Goal: Task Accomplishment & Management: Manage account settings

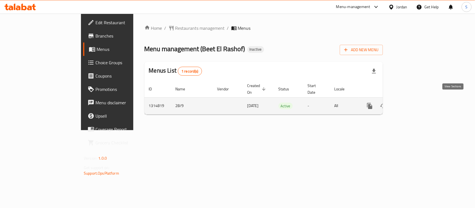
click at [413, 103] on icon "enhanced table" at bounding box center [410, 106] width 7 height 7
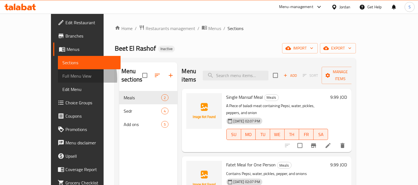
click at [62, 78] on span "Full Menu View" at bounding box center [89, 76] width 54 height 7
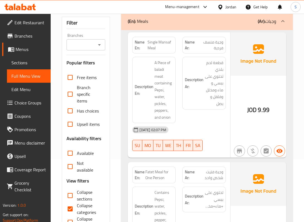
scroll to position [74, 0]
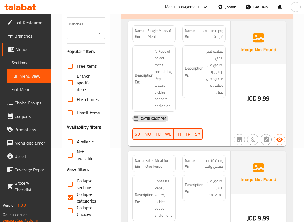
click at [224, 77] on div "Description Ar: قطعة لحم بلدي تحتوي على ببسي و ماء ومخلل وفلفل و بصل" at bounding box center [203, 71] width 43 height 53
click at [220, 91] on span "قطعة لحم بلدي تحتوي على ببسي و ماء ومخلل وفلفل و بصل" at bounding box center [214, 72] width 19 height 48
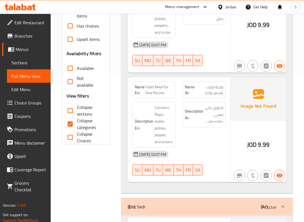
scroll to position [148, 0]
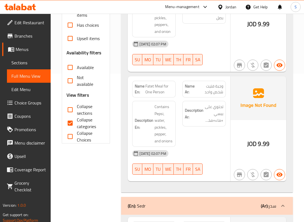
click at [247, 97] on img at bounding box center [258, 97] width 56 height 43
click at [185, 119] on strong "Description Ar:" at bounding box center [194, 114] width 19 height 14
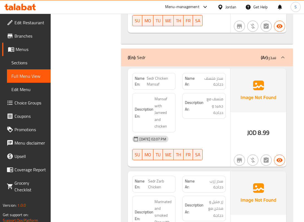
scroll to position [297, 0]
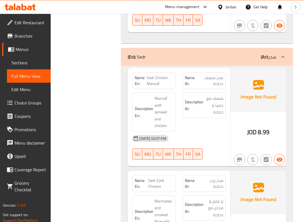
click at [210, 115] on span "منسف مع جميد و دجاجة" at bounding box center [214, 105] width 19 height 21
click at [283, 107] on img at bounding box center [258, 89] width 56 height 43
click at [195, 125] on div "Description Ar: منسف مع جميد و دجاجة" at bounding box center [204, 112] width 50 height 46
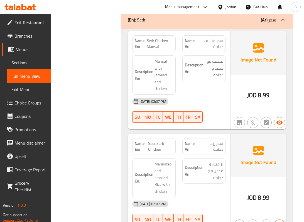
scroll to position [371, 0]
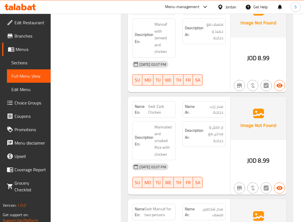
click at [218, 90] on div "Name En: Sedr Chicken Mansaf Name Ar: سدر منسف دجاجة Description En: Mansaf wit…" at bounding box center [179, 43] width 102 height 98
type button "6"
click at [196, 82] on span "SA" at bounding box center [197, 80] width 5 height 8
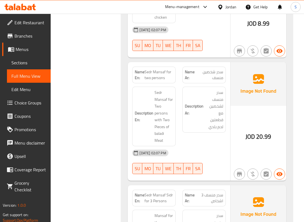
scroll to position [520, 0]
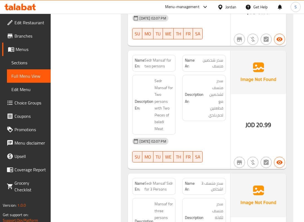
click at [236, 90] on img at bounding box center [258, 71] width 56 height 43
click at [242, 104] on div "JOD 20.99" at bounding box center [258, 109] width 56 height 119
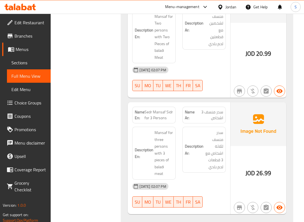
scroll to position [594, 0]
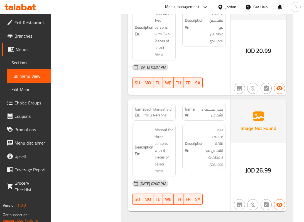
click at [255, 120] on img at bounding box center [258, 120] width 56 height 43
click at [217, 113] on span "سدر منسف 3 اشخاص" at bounding box center [209, 112] width 27 height 12
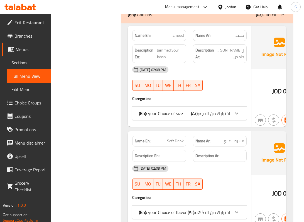
scroll to position [816, 0]
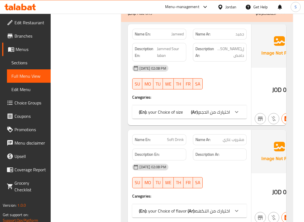
click at [207, 110] on span "اختيارك من الحجم" at bounding box center [213, 112] width 31 height 8
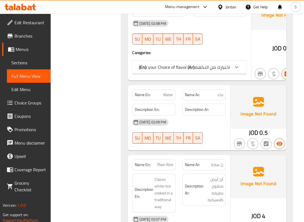
scroll to position [1039, 0]
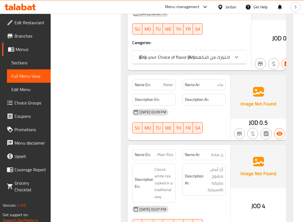
click at [218, 61] on span "اختيارك من النكهه" at bounding box center [212, 57] width 35 height 8
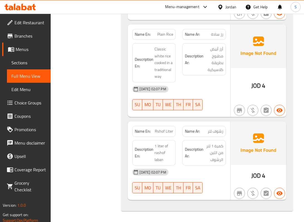
scroll to position [1244, 0]
click at [245, 80] on div "JOD 4" at bounding box center [258, 70] width 56 height 92
click at [268, 75] on div "JOD 4" at bounding box center [258, 70] width 56 height 92
click at [210, 92] on div "28-09-2025 02:07 PM" at bounding box center [179, 88] width 100 height 13
click at [214, 95] on div "28-09-2025 02:07 PM" at bounding box center [179, 88] width 100 height 13
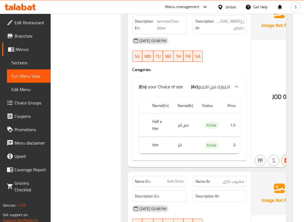
scroll to position [799, 0]
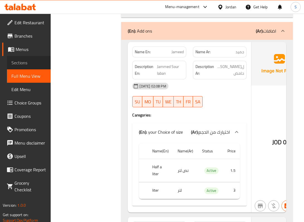
click at [23, 66] on span "Sections" at bounding box center [28, 62] width 35 height 7
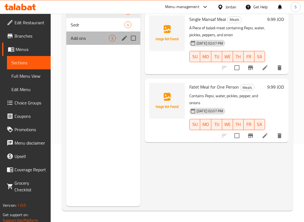
click at [89, 41] on span "Add ons" at bounding box center [90, 38] width 38 height 7
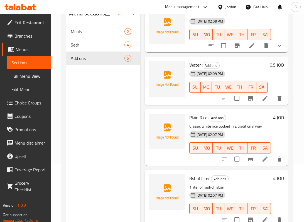
scroll to position [78, 0]
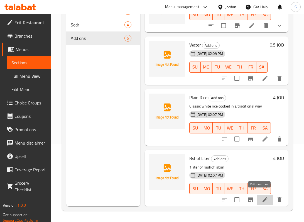
click at [262, 197] on icon at bounding box center [264, 199] width 5 height 5
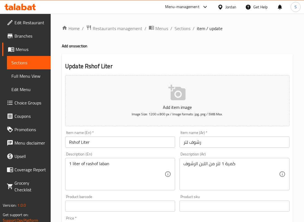
click at [68, 144] on input "Rshof Liter" at bounding box center [120, 141] width 110 height 11
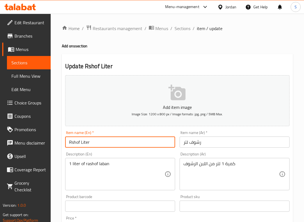
click at [68, 144] on input "Rshof Liter" at bounding box center [120, 141] width 110 height 11
paste input "Beet El Rashof"
drag, startPoint x: 84, startPoint y: 142, endPoint x: 49, endPoint y: 141, distance: 34.8
click at [51, 142] on div "Home / Restaurants management / Menus / Sections / item / update Add ons sectio…" at bounding box center [177, 204] width 253 height 380
type input "Rashof Liter"
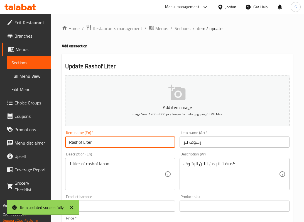
click at [14, 62] on span "Sections" at bounding box center [28, 62] width 35 height 7
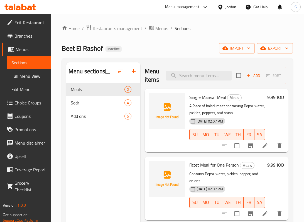
click at [180, 41] on div "Home / Restaurants management / Menus / Sections Beet El Rashof Inactive import…" at bounding box center [177, 157] width 231 height 264
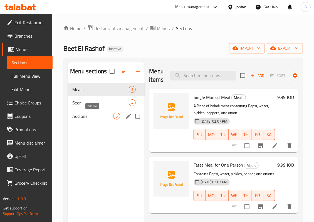
click at [101, 116] on span "Add ons" at bounding box center [92, 116] width 41 height 7
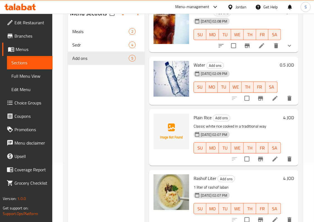
scroll to position [41, 0]
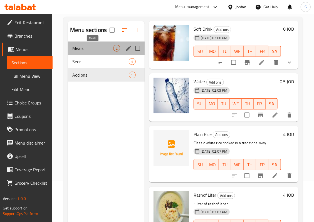
click at [100, 47] on span "Meals" at bounding box center [92, 48] width 41 height 7
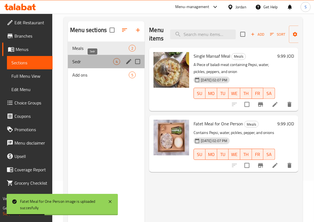
click at [104, 62] on span "Sedr" at bounding box center [92, 61] width 41 height 7
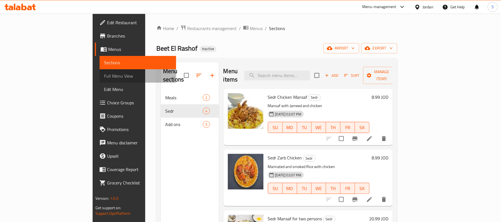
click at [104, 75] on span "Full Menu View" at bounding box center [138, 76] width 68 height 7
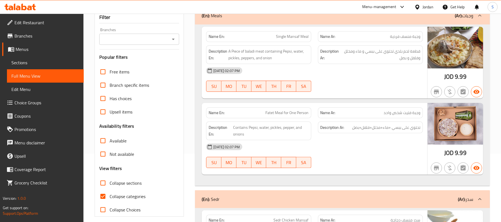
scroll to position [74, 0]
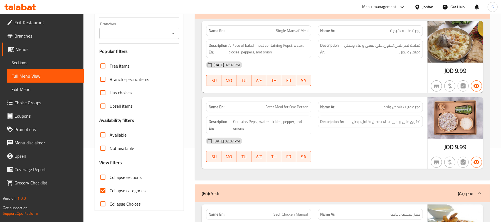
click at [121, 186] on label "Collapse categories" at bounding box center [120, 190] width 49 height 13
click at [110, 186] on input "Collapse categories" at bounding box center [102, 190] width 13 height 13
checkbox input "false"
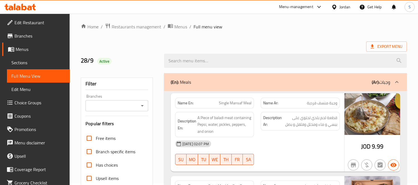
scroll to position [0, 0]
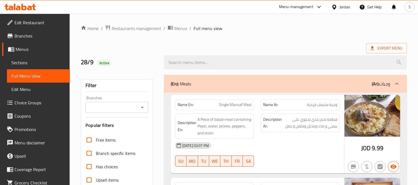
click at [144, 51] on div "28/9 Active" at bounding box center [118, 62] width 83 height 25
click at [146, 45] on div "Export Menu" at bounding box center [244, 48] width 326 height 10
click at [84, 60] on h2 "28/9 Active" at bounding box center [119, 62] width 77 height 8
click at [86, 64] on h2 "28/9 Active" at bounding box center [119, 62] width 77 height 8
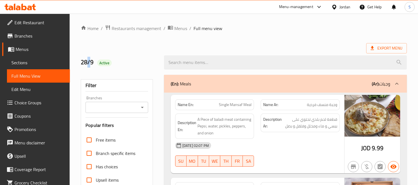
click at [86, 64] on h2 "28/9 Active" at bounding box center [119, 62] width 77 height 8
drag, startPoint x: 93, startPoint y: 61, endPoint x: 77, endPoint y: 62, distance: 16.7
click at [81, 63] on h2 "28/9 Active" at bounding box center [119, 62] width 77 height 8
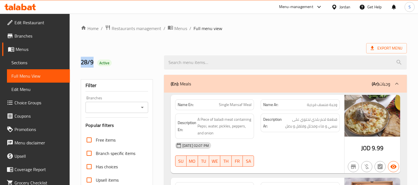
drag, startPoint x: 81, startPoint y: 62, endPoint x: 98, endPoint y: 65, distance: 17.6
click at [98, 65] on h2 "28/9 Active" at bounding box center [119, 62] width 77 height 8
click at [101, 50] on div "28/9 Active" at bounding box center [118, 62] width 83 height 25
click at [248, 32] on ol "Home / Restaurants management / Menus / Full menu view" at bounding box center [244, 28] width 326 height 7
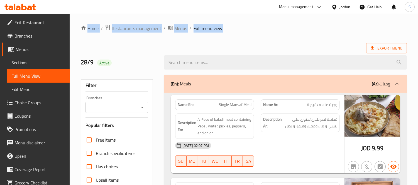
drag, startPoint x: 238, startPoint y: 32, endPoint x: 75, endPoint y: 23, distance: 163.1
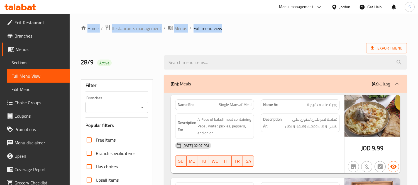
drag, startPoint x: 77, startPoint y: 21, endPoint x: 247, endPoint y: 29, distance: 169.6
click at [248, 28] on ol "Home / Restaurants management / Menus / Full menu view" at bounding box center [244, 28] width 326 height 7
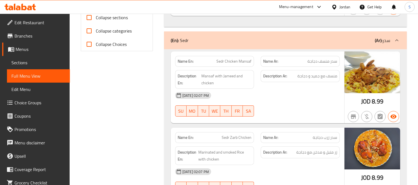
scroll to position [247, 0]
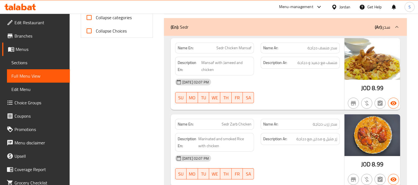
click at [257, 60] on div "Description Ar: منسف مع جميد و دجاجة" at bounding box center [300, 65] width 86 height 25
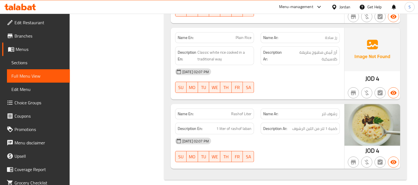
scroll to position [1008, 0]
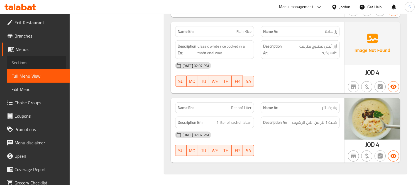
click at [13, 61] on span "Sections" at bounding box center [38, 62] width 54 height 7
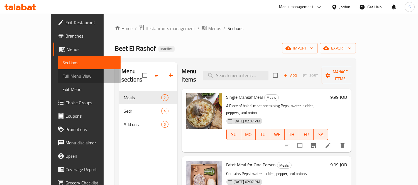
click at [62, 73] on span "Full Menu View" at bounding box center [89, 76] width 54 height 7
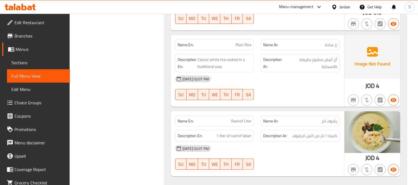
scroll to position [867, 0]
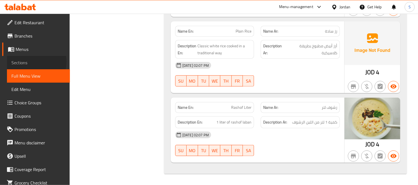
click at [35, 61] on span "Sections" at bounding box center [38, 62] width 54 height 7
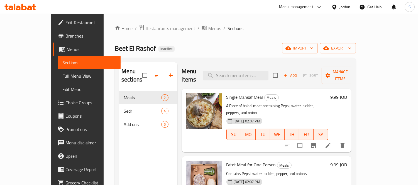
click at [207, 49] on div "Beet El Rashof Inactive import export" at bounding box center [235, 48] width 241 height 10
drag, startPoint x: 201, startPoint y: 46, endPoint x: 204, endPoint y: 45, distance: 3.7
click at [201, 46] on div "Beet El Rashof Inactive import export" at bounding box center [235, 48] width 241 height 10
click at [145, 38] on div "Home / Restaurants management / Menus / Sections Beet El Rashof Inactive import…" at bounding box center [235, 138] width 241 height 227
drag, startPoint x: 78, startPoint y: 50, endPoint x: 126, endPoint y: 48, distance: 47.3
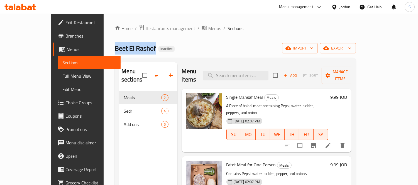
click at [126, 48] on div "Home / Restaurants management / Menus / Sections Beet El Rashof Inactive import…" at bounding box center [235, 138] width 263 height 249
click at [143, 46] on div "Beet El Rashof Inactive import export" at bounding box center [235, 48] width 241 height 10
click at [147, 45] on div "Beet El Rashof Inactive import export" at bounding box center [235, 48] width 241 height 10
drag, startPoint x: 79, startPoint y: 46, endPoint x: 122, endPoint y: 46, distance: 42.6
click at [122, 46] on div "Home / Restaurants management / Menus / Sections Beet El Rashof Inactive import…" at bounding box center [235, 138] width 263 height 249
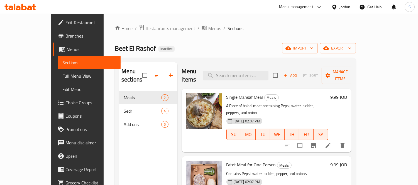
click at [127, 40] on div "Home / Restaurants management / Menus / Sections Beet El Rashof Inactive import…" at bounding box center [235, 138] width 241 height 227
click at [62, 79] on span "Full Menu View" at bounding box center [89, 76] width 54 height 7
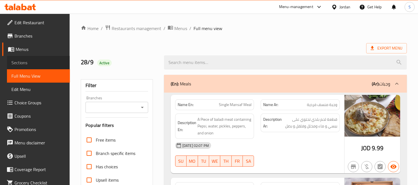
click at [44, 59] on link "Sections" at bounding box center [38, 62] width 63 height 13
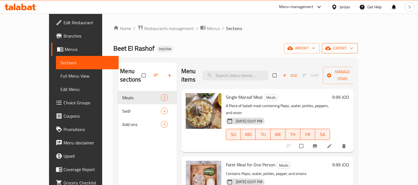
click at [353, 46] on span "export" at bounding box center [339, 48] width 27 height 7
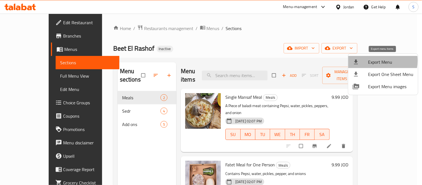
click at [373, 61] on span "Export Menu" at bounding box center [390, 62] width 45 height 7
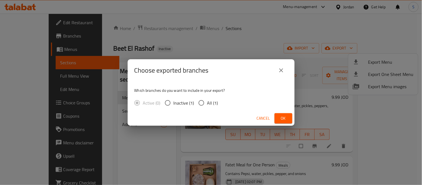
click at [203, 104] on input "All (1)" at bounding box center [202, 103] width 12 height 12
radio input "true"
click at [283, 116] on span "Ok" at bounding box center [283, 118] width 9 height 7
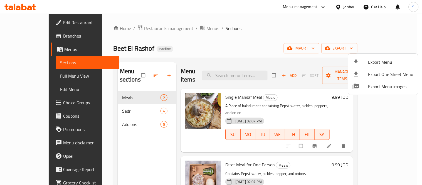
click at [48, 78] on div at bounding box center [211, 92] width 422 height 185
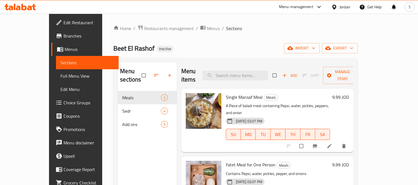
drag, startPoint x: 48, startPoint y: 78, endPoint x: 35, endPoint y: 18, distance: 61.9
click at [60, 78] on span "Full Menu View" at bounding box center [87, 76] width 54 height 7
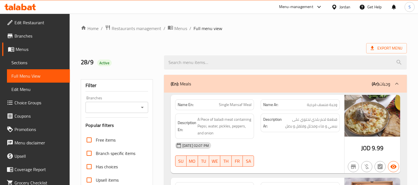
click at [134, 46] on div "Export Menu" at bounding box center [244, 48] width 326 height 10
click at [128, 54] on div "28/9 Active" at bounding box center [118, 62] width 83 height 25
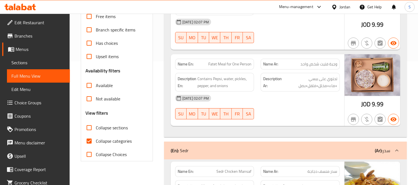
click at [117, 143] on span "Collapse categories" at bounding box center [114, 141] width 36 height 7
click at [96, 143] on input "Collapse categories" at bounding box center [88, 140] width 13 height 13
checkbox input "false"
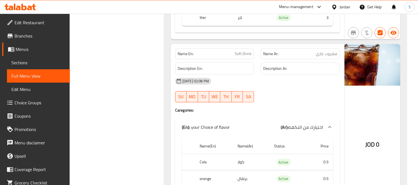
scroll to position [773, 0]
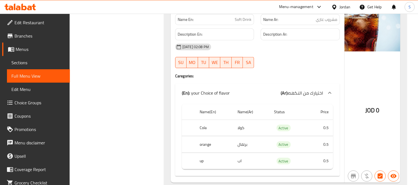
click at [346, 5] on div "Jordan" at bounding box center [344, 7] width 11 height 6
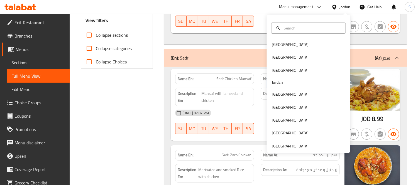
click at [27, 61] on span "Sections" at bounding box center [38, 62] width 54 height 7
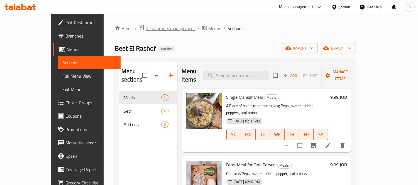
click at [146, 29] on span "Restaurants management" at bounding box center [171, 28] width 50 height 7
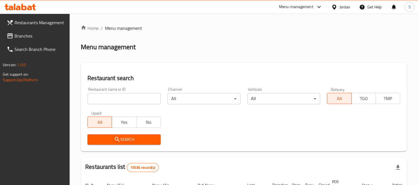
click at [32, 35] on span "Branches" at bounding box center [39, 36] width 51 height 7
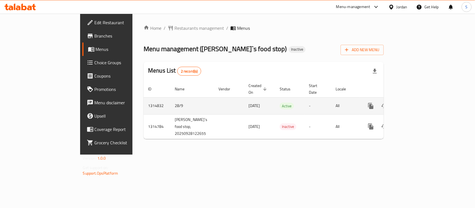
click at [413, 104] on icon "enhanced table" at bounding box center [410, 106] width 5 height 5
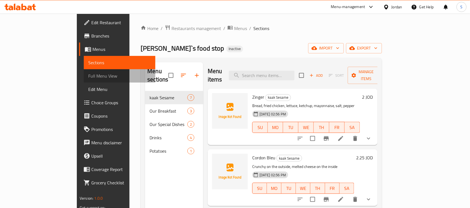
click at [88, 73] on span "Full Menu View" at bounding box center [119, 76] width 63 height 7
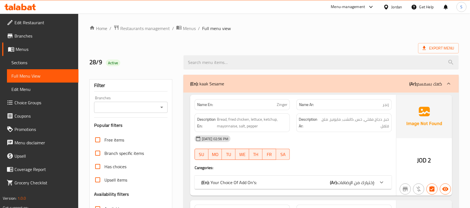
scroll to position [104, 0]
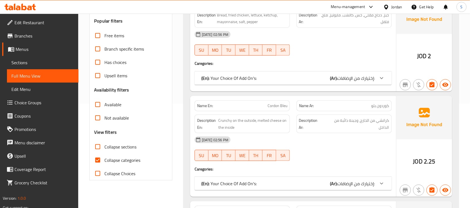
click at [124, 162] on span "Collapse categories" at bounding box center [122, 160] width 36 height 7
click at [104, 162] on input "Collapse categories" at bounding box center [97, 160] width 13 height 13
checkbox input "false"
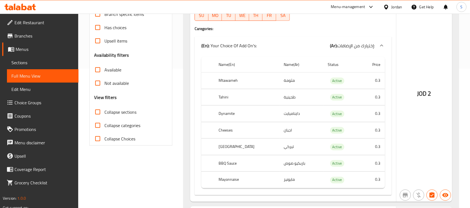
scroll to position [0, 0]
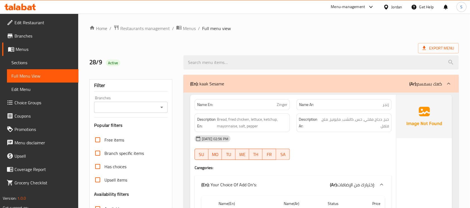
click at [51, 103] on span "Choice Groups" at bounding box center [44, 102] width 60 height 7
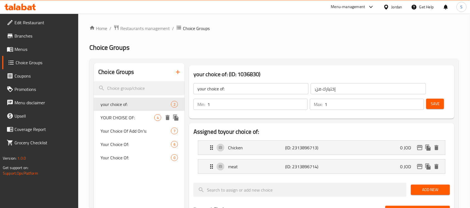
click at [137, 119] on span "YOUR CHOISE OF:" at bounding box center [127, 117] width 54 height 7
type input "YOUR CHOISE OF:"
type input "0"
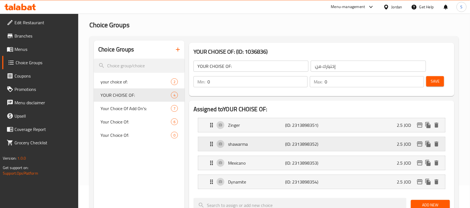
scroll to position [35, 0]
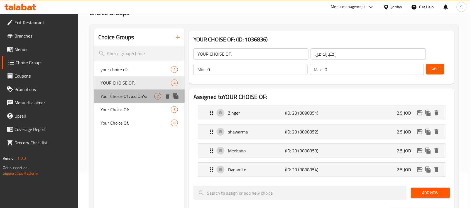
click at [124, 97] on span "Your Choice Of Add On's:" at bounding box center [127, 96] width 54 height 7
type input "Your Choice Of Add On's:"
type input "إختيارك من الإضافات:"
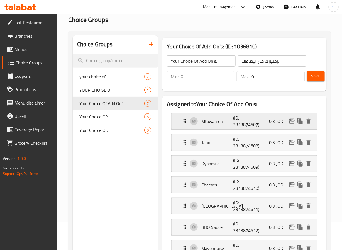
scroll to position [70, 0]
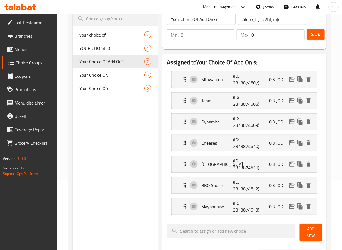
click at [154, 117] on div "Choice Groups your choice of: 2 YOUR CHOISE OF: 4 Your Choice Of Add On's: 7 Yo…" at bounding box center [115, 227] width 85 height 466
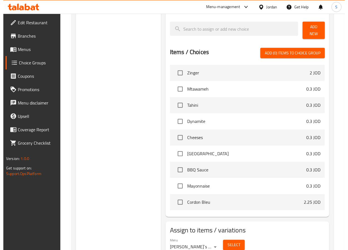
scroll to position [297, 0]
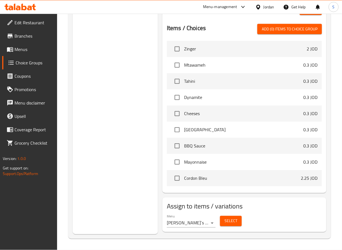
click at [224, 208] on button "Select" at bounding box center [231, 221] width 22 height 10
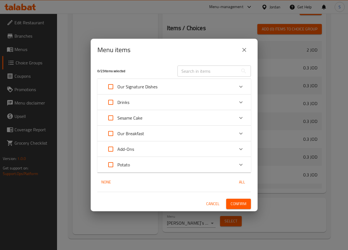
click at [240, 86] on icon "Expand" at bounding box center [240, 86] width 3 height 2
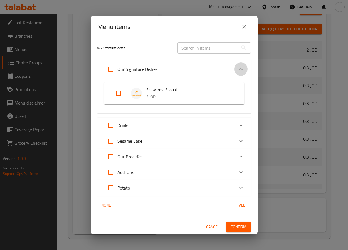
click at [240, 69] on icon "Expand" at bounding box center [240, 69] width 3 height 2
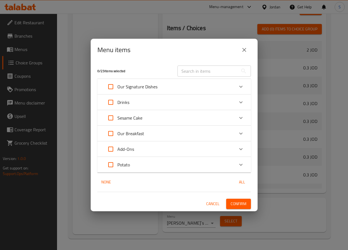
click at [240, 117] on icon "Expand" at bounding box center [241, 117] width 7 height 7
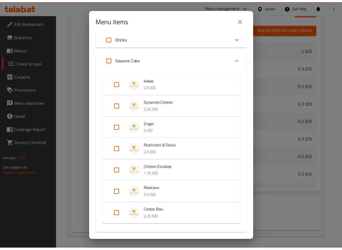
scroll to position [116, 0]
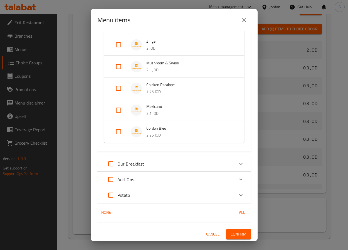
click at [241, 19] on icon "close" at bounding box center [244, 20] width 7 height 7
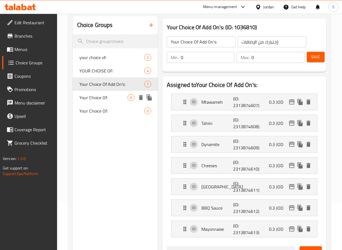
scroll to position [47, 0]
click at [110, 99] on span "Your Choice Of:" at bounding box center [103, 97] width 48 height 7
type input "Your Choice Of:"
type input "إختيارك من:"
type input "1"
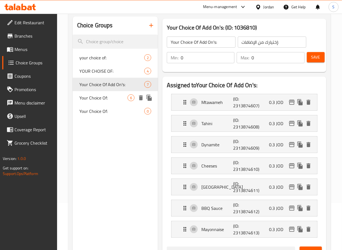
type input "1"
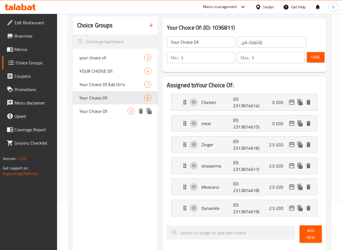
click at [117, 110] on span "Your Choice Of:" at bounding box center [103, 111] width 48 height 7
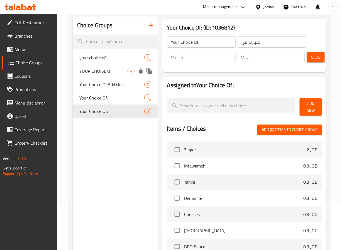
click at [115, 73] on span "YOUR CHOISE OF:" at bounding box center [103, 71] width 48 height 7
type input "YOUR CHOISE OF:"
type input ":إختيارك من"
type input "0"
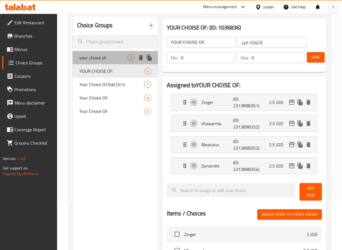
click at [115, 61] on div "your choice of: 2" at bounding box center [115, 57] width 85 height 13
type input "your choice of:"
type input "1"
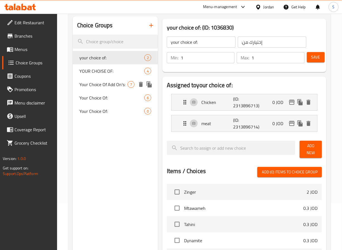
click at [125, 78] on div "Your Choice Of Add On's: 7" at bounding box center [115, 84] width 85 height 13
type input "Your Choice Of Add On's:"
type input "إختيارك من الإضافات:"
type input "0"
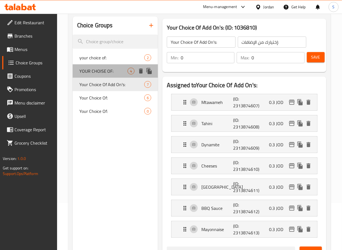
click at [120, 72] on span "YOUR CHOISE OF:" at bounding box center [103, 71] width 48 height 7
type input "YOUR CHOISE OF:"
type input ":إختيارك من"
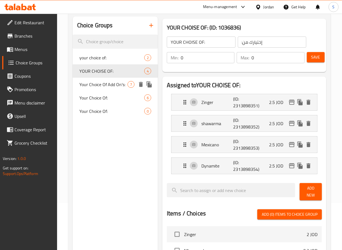
click at [120, 83] on span "Your Choice Of Add On's:" at bounding box center [103, 84] width 48 height 7
type input "Your Choice Of Add On's:"
type input "إختيارك من الإضافات:"
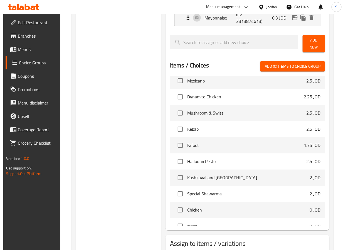
scroll to position [297, 0]
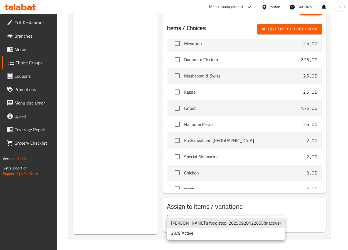
click at [189, 208] on li "28/9 ( Active )" at bounding box center [226, 233] width 119 height 10
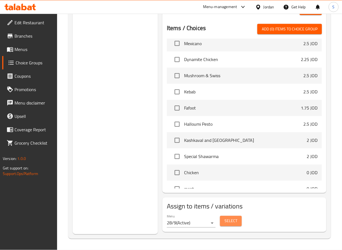
click at [233, 208] on span "Select" at bounding box center [230, 220] width 13 height 7
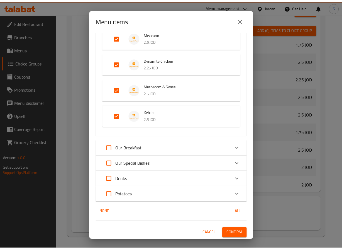
scroll to position [0, 0]
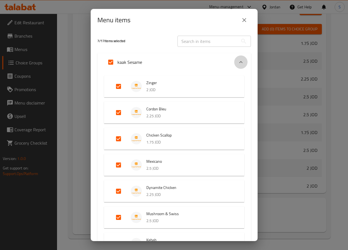
click at [238, 60] on icon "Expand" at bounding box center [241, 62] width 7 height 7
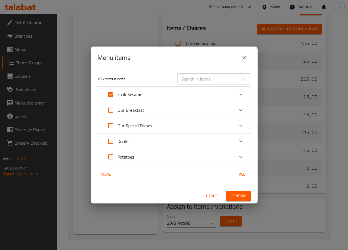
click at [243, 53] on button "close" at bounding box center [244, 57] width 13 height 13
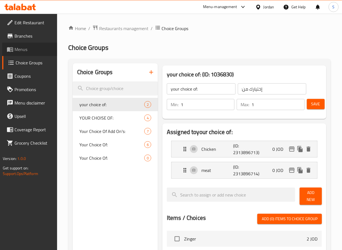
click at [26, 46] on span "Menus" at bounding box center [33, 49] width 38 height 7
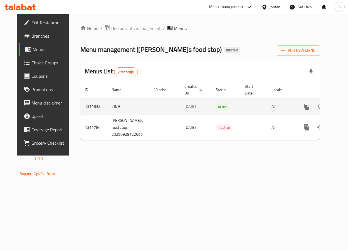
click at [341, 105] on icon "enhanced table" at bounding box center [347, 106] width 7 height 7
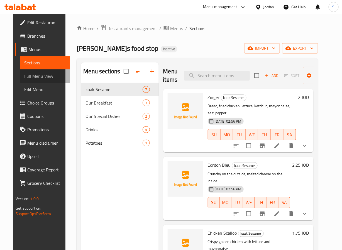
click at [35, 73] on span "Full Menu View" at bounding box center [44, 76] width 41 height 7
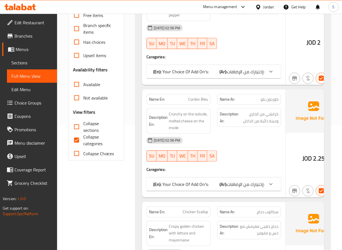
scroll to position [125, 0]
click at [93, 135] on span "Collapse categories" at bounding box center [99, 139] width 32 height 13
click at [83, 135] on input "Collapse categories" at bounding box center [76, 139] width 13 height 13
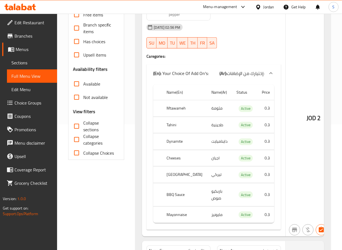
click at [297, 72] on div "JOD 2" at bounding box center [313, 103] width 56 height 267
click at [93, 135] on span "Collapse categories" at bounding box center [99, 139] width 32 height 13
click at [83, 135] on input "Collapse categories" at bounding box center [76, 139] width 13 height 13
checkbox input "true"
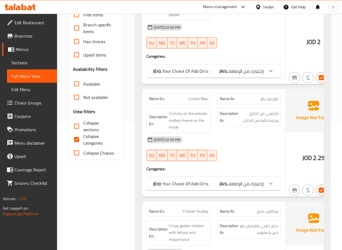
click at [266, 52] on div at bounding box center [249, 48] width 71 height 7
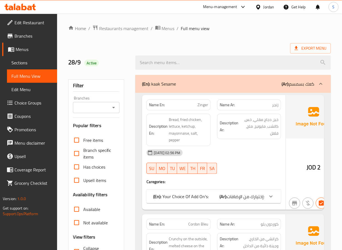
click at [289, 130] on img at bounding box center [313, 116] width 56 height 43
click at [263, 117] on div "Description Ar: خبز، دجاج مقلي، خس، كاتشب، مايونيز، ملح، فلفل" at bounding box center [249, 127] width 64 height 26
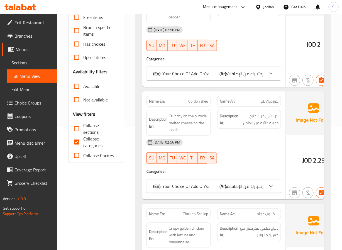
scroll to position [125, 0]
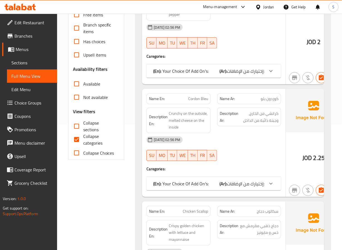
click at [309, 132] on img at bounding box center [313, 110] width 56 height 43
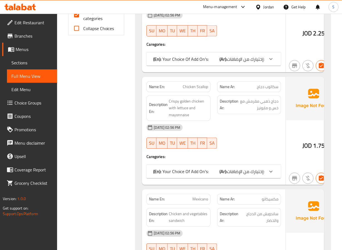
scroll to position [250, 0]
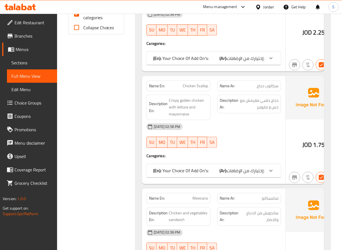
click at [285, 119] on img at bounding box center [313, 97] width 56 height 43
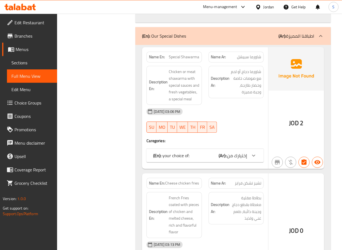
scroll to position [1159, 0]
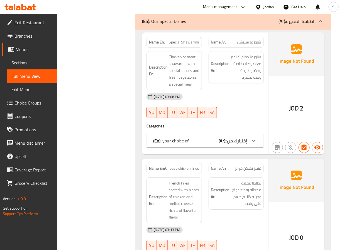
click at [297, 76] on img at bounding box center [296, 53] width 56 height 43
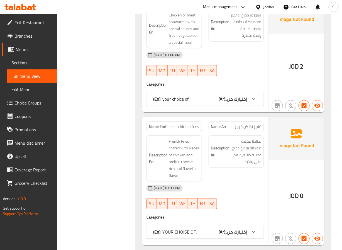
click at [250, 105] on div at bounding box center [253, 98] width 13 height 13
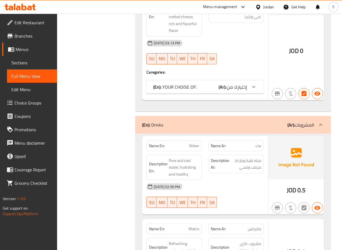
scroll to position [1410, 0]
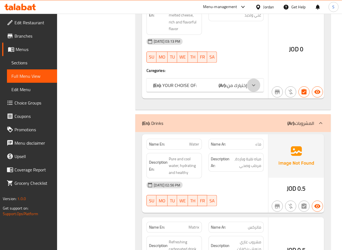
click at [251, 88] on icon at bounding box center [253, 85] width 7 height 7
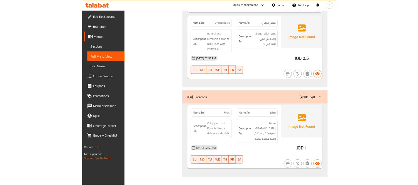
scroll to position [1619, 0]
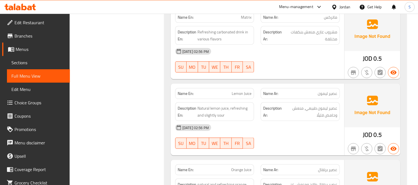
drag, startPoint x: 550, startPoint y: 0, endPoint x: 145, endPoint y: 80, distance: 412.6
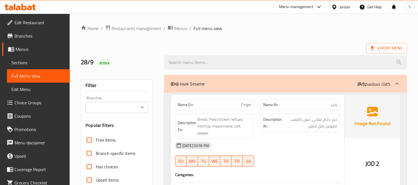
click at [150, 47] on div "Export Menu" at bounding box center [244, 48] width 326 height 10
drag, startPoint x: 115, startPoint y: 64, endPoint x: 76, endPoint y: 61, distance: 39.3
drag, startPoint x: 78, startPoint y: 58, endPoint x: 98, endPoint y: 66, distance: 21.2
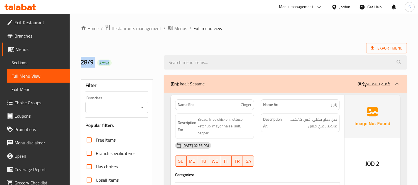
click at [98, 66] on div "28/9 Active" at bounding box center [118, 62] width 83 height 25
click at [103, 54] on div "28/9 Active" at bounding box center [118, 62] width 83 height 25
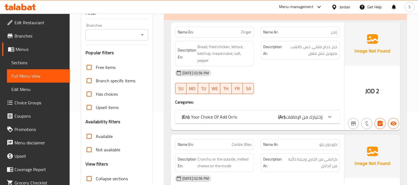
scroll to position [62, 0]
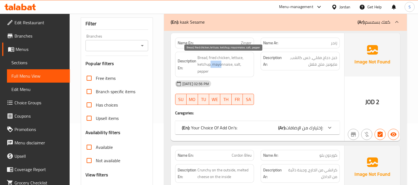
drag, startPoint x: 210, startPoint y: 64, endPoint x: 221, endPoint y: 65, distance: 11.7
click at [221, 65] on span "Bread, fried chicken, lettuce, ketchup, mayonnaise, salt, pepper" at bounding box center [224, 64] width 54 height 21
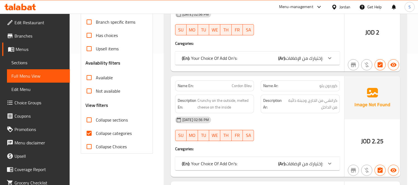
scroll to position [154, 0]
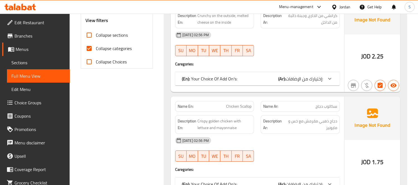
scroll to position [247, 0]
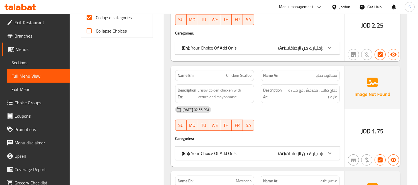
click at [325, 75] on span "سكالوب دجاج" at bounding box center [326, 76] width 22 height 6
copy span "سكالوب دجاج"
click at [33, 63] on span "Sections" at bounding box center [38, 62] width 54 height 7
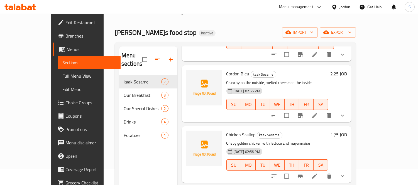
scroll to position [68, 0]
click at [317, 173] on icon at bounding box center [314, 175] width 5 height 5
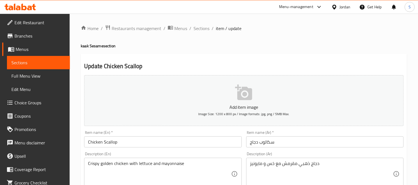
click at [112, 141] on input "Chicken Scallop" at bounding box center [162, 141] width 157 height 11
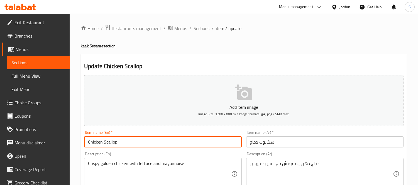
paste input "Escalope"
click at [136, 140] on input "Chicken Escalope" at bounding box center [162, 141] width 157 height 11
type input "Chicken Escalope"
click at [57, 73] on span "Full Menu View" at bounding box center [38, 76] width 54 height 7
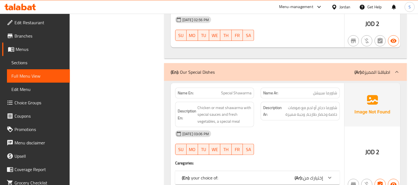
scroll to position [1082, 0]
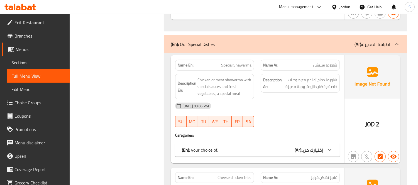
click at [215, 147] on p "(En): your choice of:" at bounding box center [200, 150] width 36 height 7
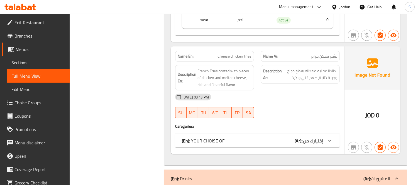
scroll to position [1267, 0]
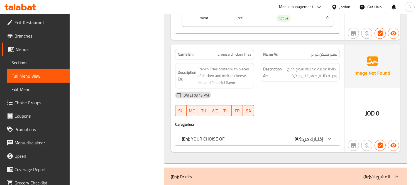
click at [264, 136] on div "Name En: Cheese chicken fries Name Ar: تشيز تشكن فرايز Description En: French F…" at bounding box center [257, 99] width 173 height 108
click at [264, 132] on div "(En): YOUR CHOISE OF: (Ar): :إختيارك من" at bounding box center [257, 138] width 164 height 13
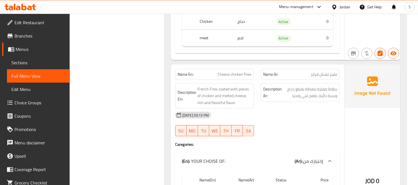
scroll to position [1206, 0]
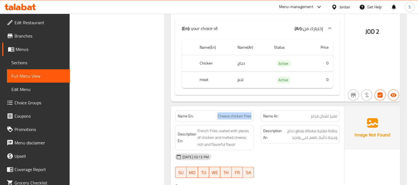
drag, startPoint x: 211, startPoint y: 104, endPoint x: 253, endPoint y: 102, distance: 42.4
click at [253, 111] on div "Name En: Cheese chicken fries" at bounding box center [214, 116] width 79 height 11
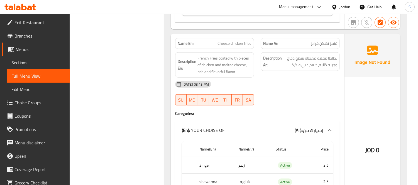
scroll to position [1267, 0]
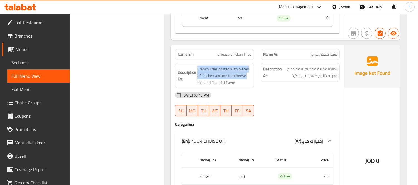
drag, startPoint x: 197, startPoint y: 56, endPoint x: 255, endPoint y: 63, distance: 58.0
click at [255, 63] on div "Description En: French Fries coated with pieces of chicken and melted cheese, r…" at bounding box center [215, 76] width 86 height 32
click at [196, 66] on h6 "Description En: French Fries coated with pieces of chicken and melted cheese, r…" at bounding box center [215, 76] width 74 height 21
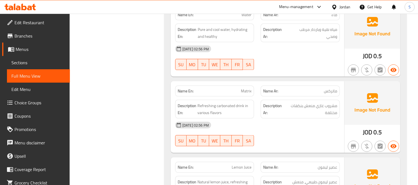
scroll to position [1577, 0]
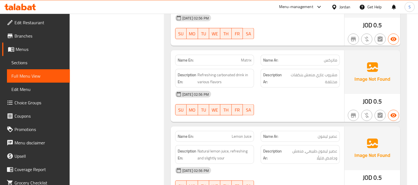
click at [241, 57] on span "Matrix" at bounding box center [246, 60] width 11 height 6
copy span "Matrix"
click at [290, 95] on div "[DATE] 02:56 PM SU MO TU WE TH FR SA" at bounding box center [257, 103] width 171 height 31
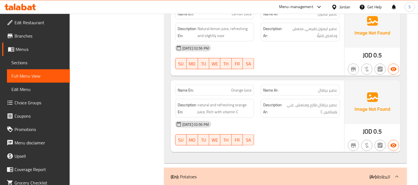
scroll to position [1700, 0]
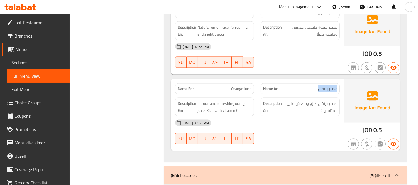
drag, startPoint x: 316, startPoint y: 77, endPoint x: 340, endPoint y: 75, distance: 24.6
click at [340, 80] on div "Name Ar: عصير برتقال" at bounding box center [300, 89] width 86 height 18
click at [339, 83] on div "Name Ar: عصير برتقال" at bounding box center [299, 88] width 79 height 11
click at [338, 83] on div "Name Ar: عصير برتقال" at bounding box center [299, 88] width 79 height 11
click at [337, 86] on span "عصير برتقال" at bounding box center [327, 89] width 19 height 6
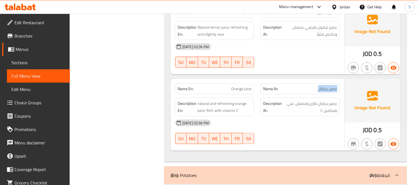
drag, startPoint x: 307, startPoint y: 77, endPoint x: 338, endPoint y: 81, distance: 31.2
click at [338, 83] on div "Name Ar: عصير برتقال" at bounding box center [299, 88] width 79 height 11
click at [279, 80] on div "Name Ar: عصير برتقال" at bounding box center [300, 89] width 86 height 18
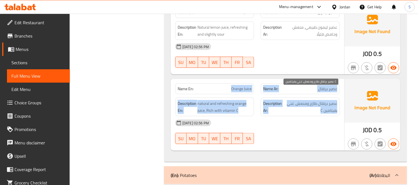
drag, startPoint x: 228, startPoint y: 75, endPoint x: 288, endPoint y: 98, distance: 64.0
click at [288, 98] on div "Name En: Orange Juice Name Ar: عصير برتقال Description En: natural and refreshi…" at bounding box center [257, 115] width 173 height 72
click at [297, 100] on span "عصير برتقال طازج ومنعش، غني بفيتامين C" at bounding box center [310, 107] width 54 height 14
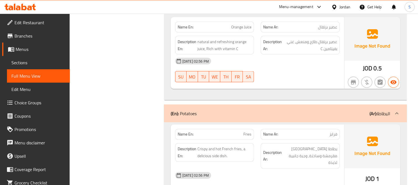
scroll to position [1784, 0]
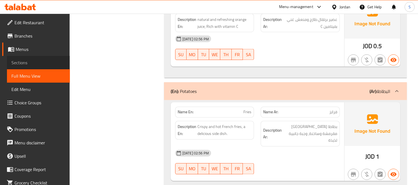
click at [41, 61] on span "Sections" at bounding box center [38, 62] width 54 height 7
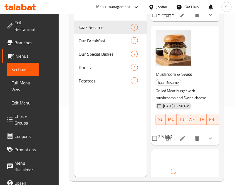
scroll to position [674, 0]
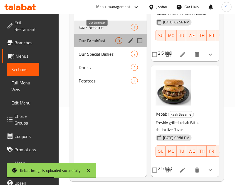
click at [109, 37] on span "Our Breakfast" at bounding box center [97, 40] width 37 height 7
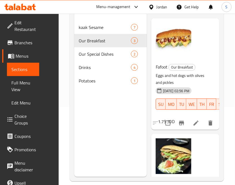
scroll to position [204, 0]
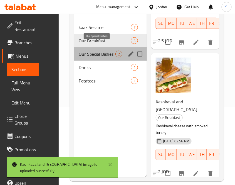
click at [106, 51] on span "Our Special Dishes" at bounding box center [97, 54] width 37 height 7
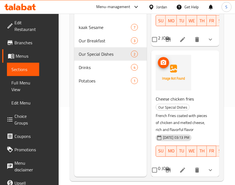
scroll to position [109, 0]
click at [98, 64] on span "Drinks" at bounding box center [97, 67] width 37 height 7
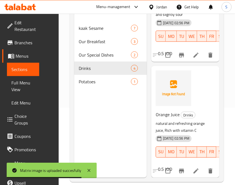
scroll to position [78, 0]
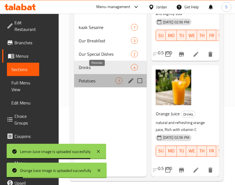
click at [98, 77] on span "Potatoes" at bounding box center [97, 80] width 37 height 7
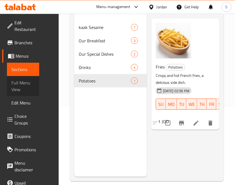
click at [25, 80] on span "Full Menu View" at bounding box center [22, 85] width 23 height 13
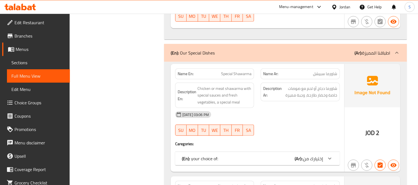
scroll to position [1070, 0]
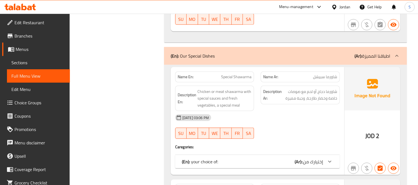
click at [29, 66] on link "Sections" at bounding box center [38, 62] width 63 height 13
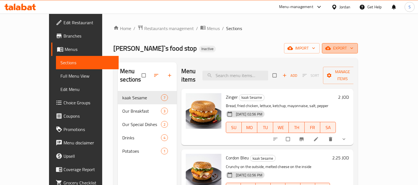
click at [353, 46] on span "export" at bounding box center [339, 48] width 27 height 7
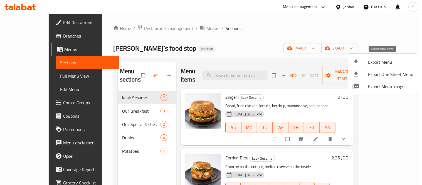
click at [374, 60] on span "Export Menu" at bounding box center [390, 62] width 45 height 7
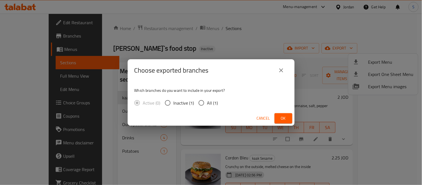
click at [201, 100] on input "All (1)" at bounding box center [202, 103] width 12 height 12
radio input "true"
click at [280, 119] on span "Ok" at bounding box center [283, 118] width 9 height 7
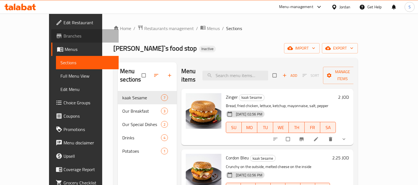
click at [51, 39] on link "Branches" at bounding box center [85, 35] width 68 height 13
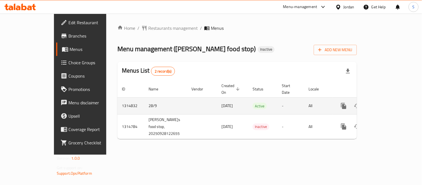
click at [387, 103] on icon "enhanced table" at bounding box center [384, 106] width 7 height 7
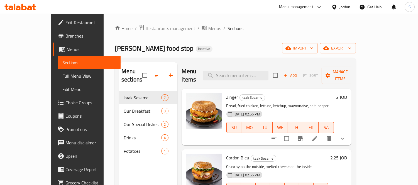
click at [62, 75] on span "Full Menu View" at bounding box center [89, 76] width 54 height 7
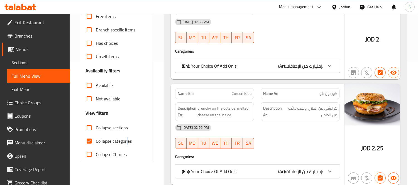
click at [127, 143] on span "Collapse categories" at bounding box center [114, 141] width 36 height 7
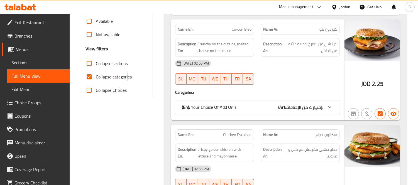
scroll to position [185, 0]
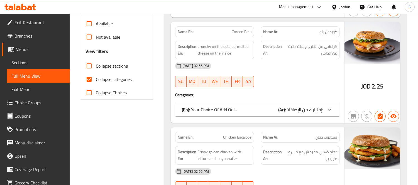
click at [108, 80] on span "Collapse categories" at bounding box center [114, 79] width 36 height 7
click at [96, 80] on input "Collapse categories" at bounding box center [88, 79] width 13 height 13
checkbox input "false"
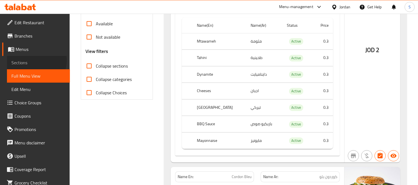
click at [33, 60] on span "Sections" at bounding box center [38, 62] width 54 height 7
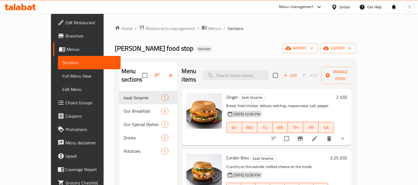
click at [26, 6] on icon at bounding box center [19, 7] width 31 height 7
